Goal: Task Accomplishment & Management: Manage account settings

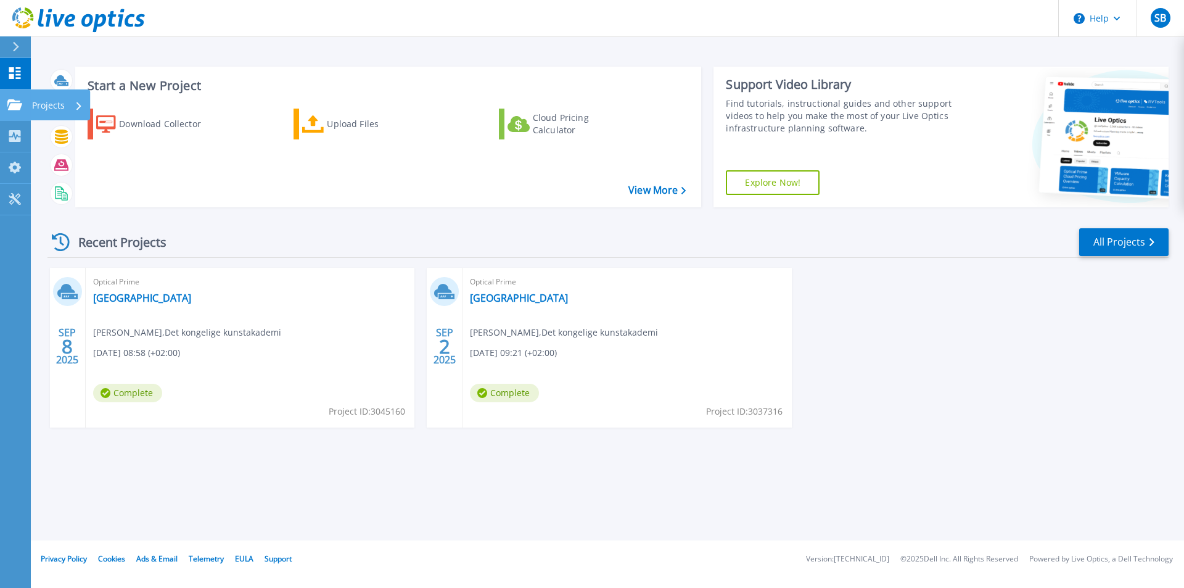
click at [49, 106] on p "Projects" at bounding box center [48, 105] width 33 height 32
click at [1117, 236] on link "All Projects" at bounding box center [1123, 242] width 89 height 28
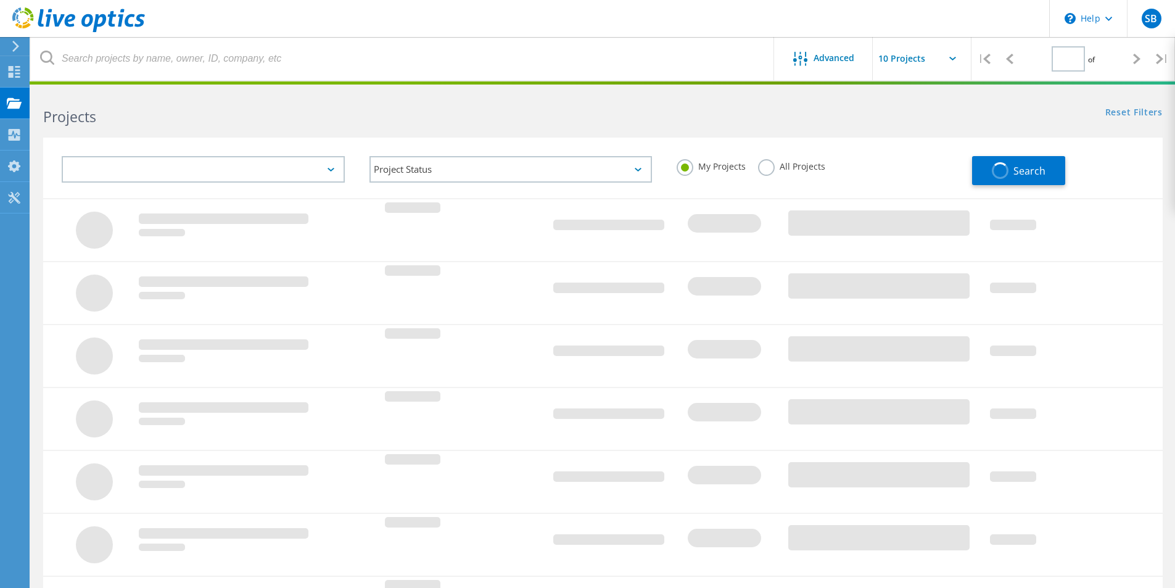
type input "1"
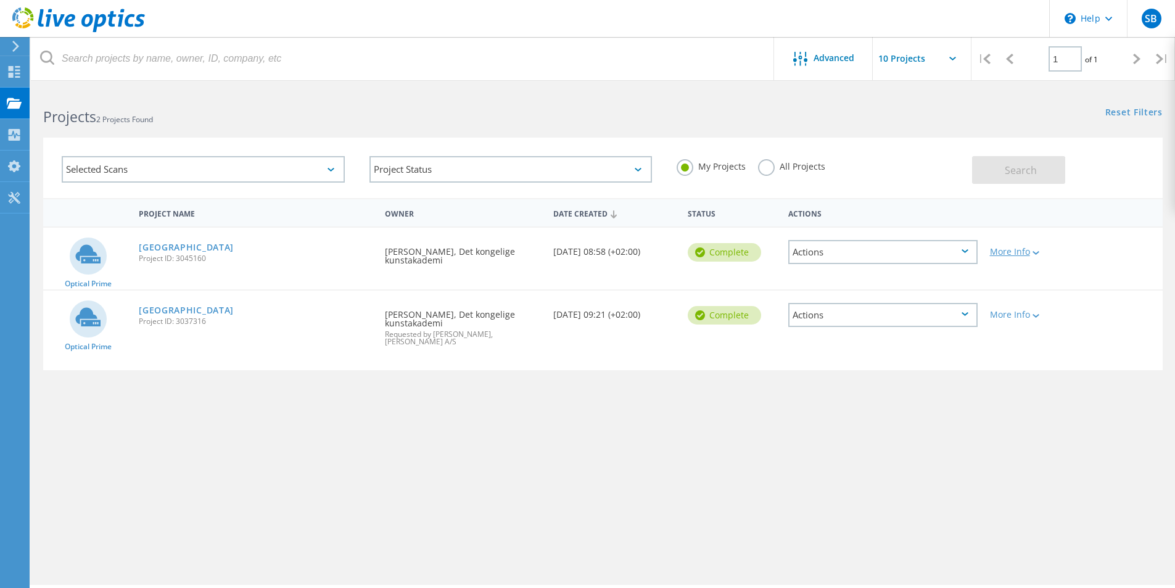
click at [1004, 248] on div "More Info" at bounding box center [1028, 251] width 77 height 9
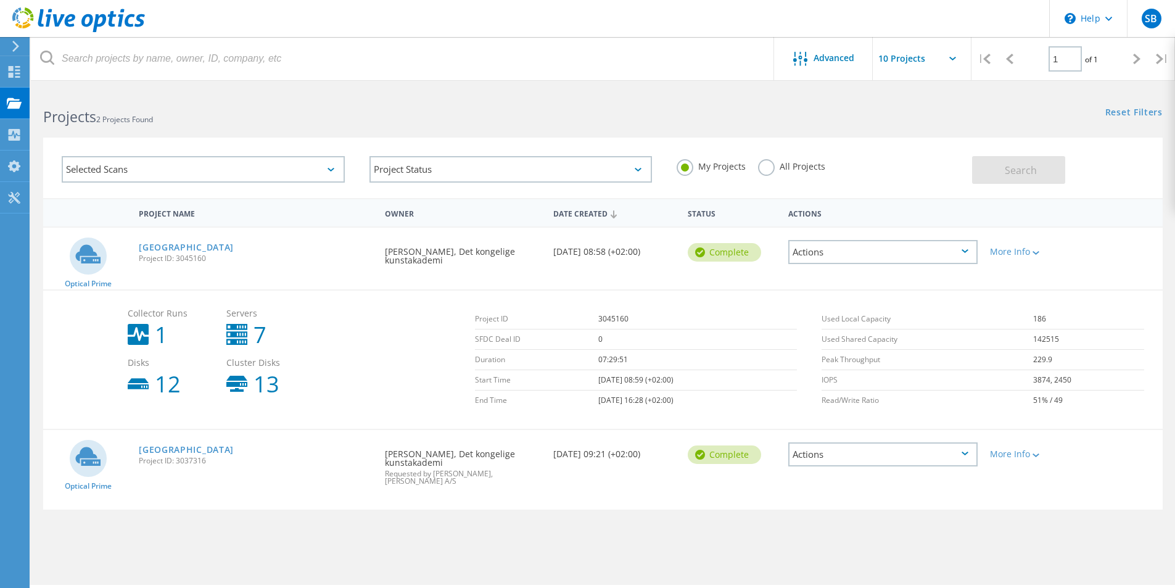
click at [961, 251] on icon at bounding box center [964, 251] width 7 height 4
click at [896, 276] on div "Delete" at bounding box center [882, 280] width 187 height 19
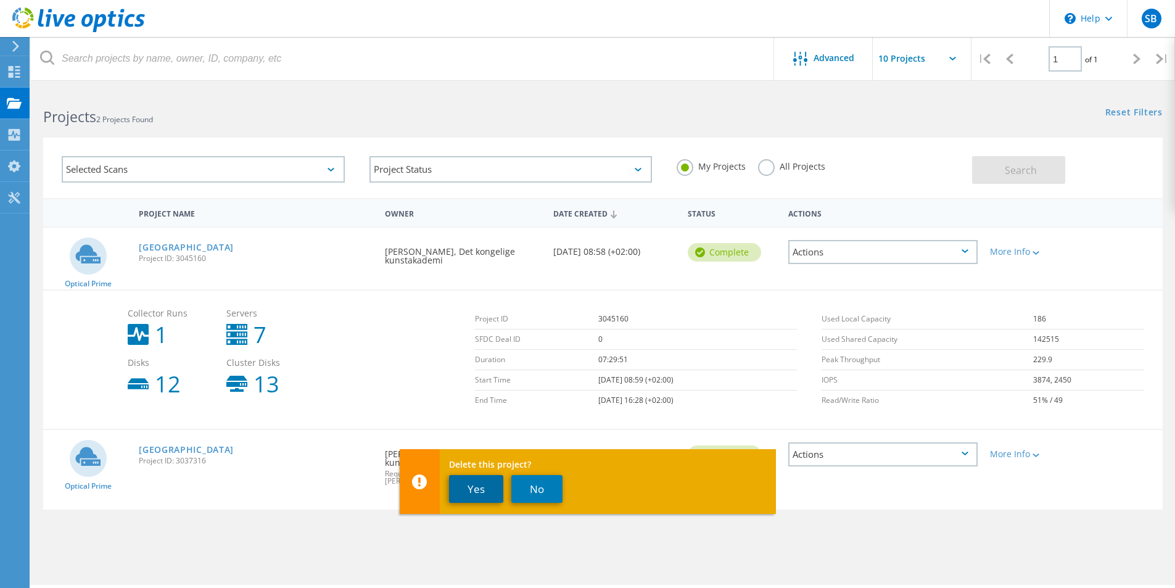
click at [475, 484] on button "Yes" at bounding box center [476, 489] width 54 height 28
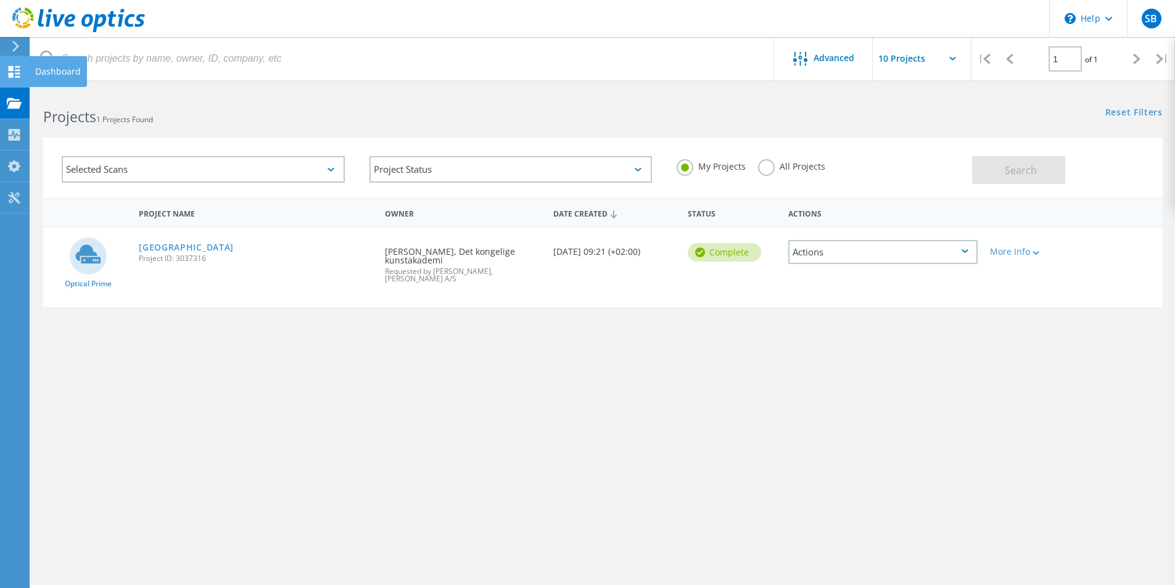
click at [14, 73] on icon at bounding box center [14, 72] width 15 height 12
